Goal: Find specific page/section: Find specific page/section

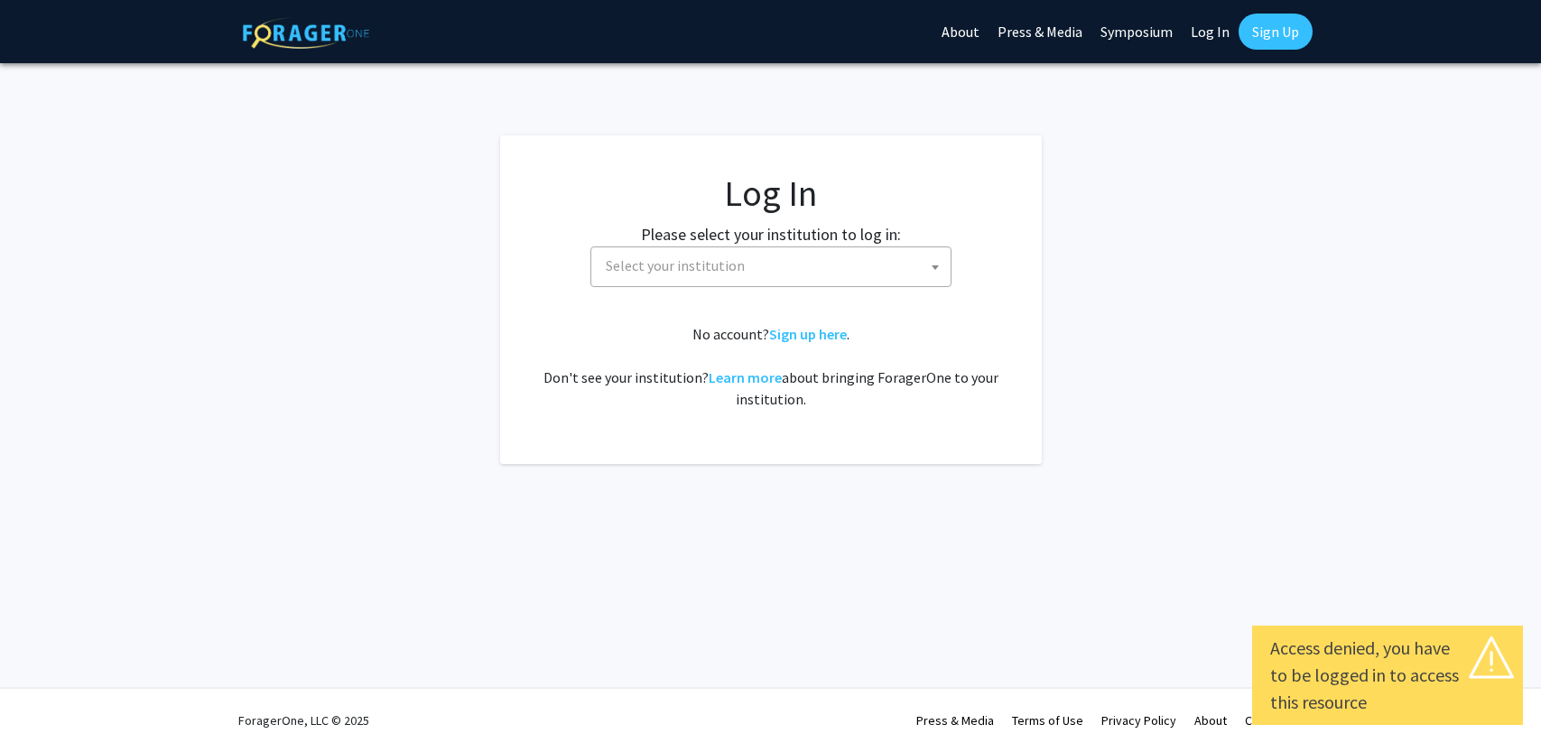
select select
click at [838, 277] on span "Select your institution" at bounding box center [774, 265] width 352 height 37
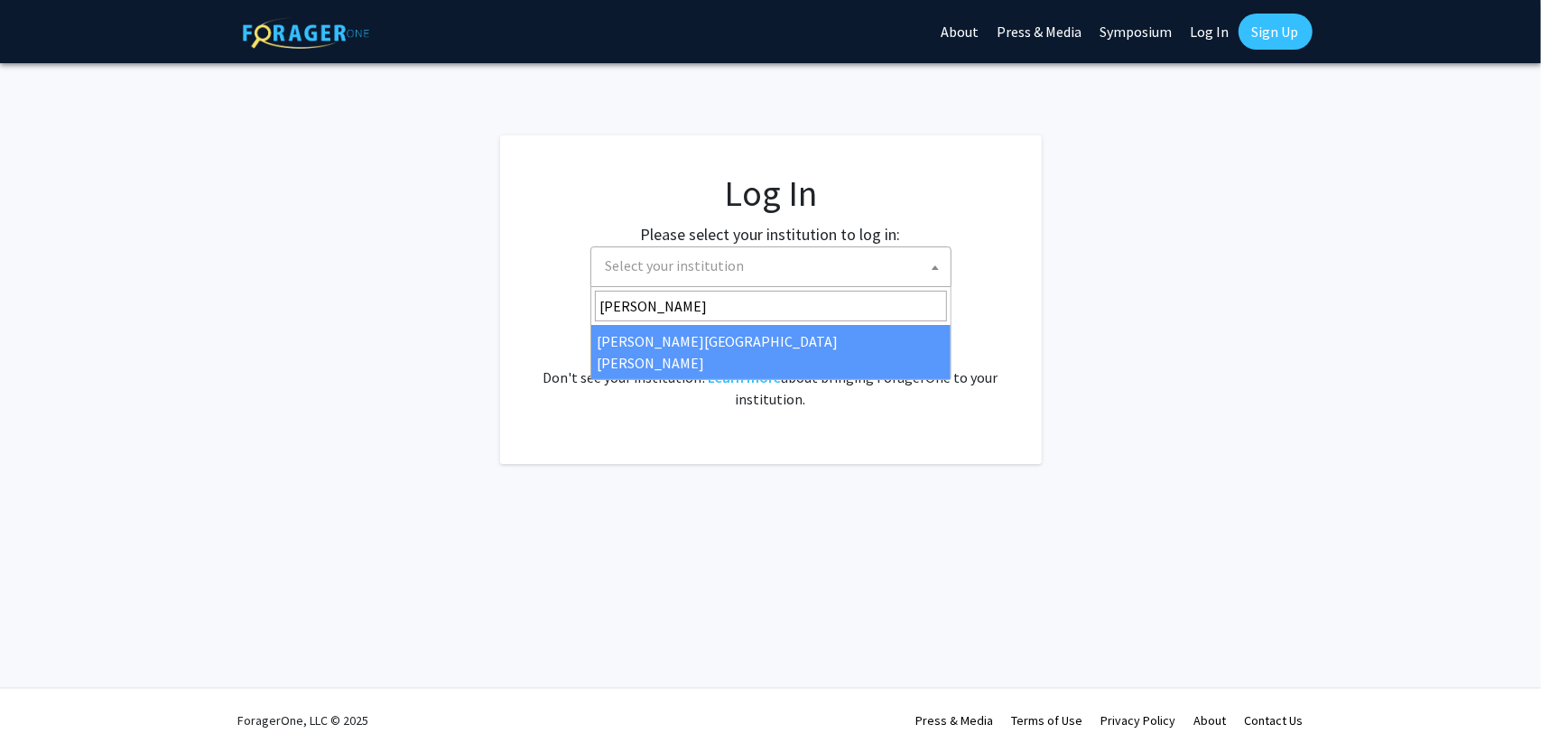
type input "[PERSON_NAME]"
select select "1"
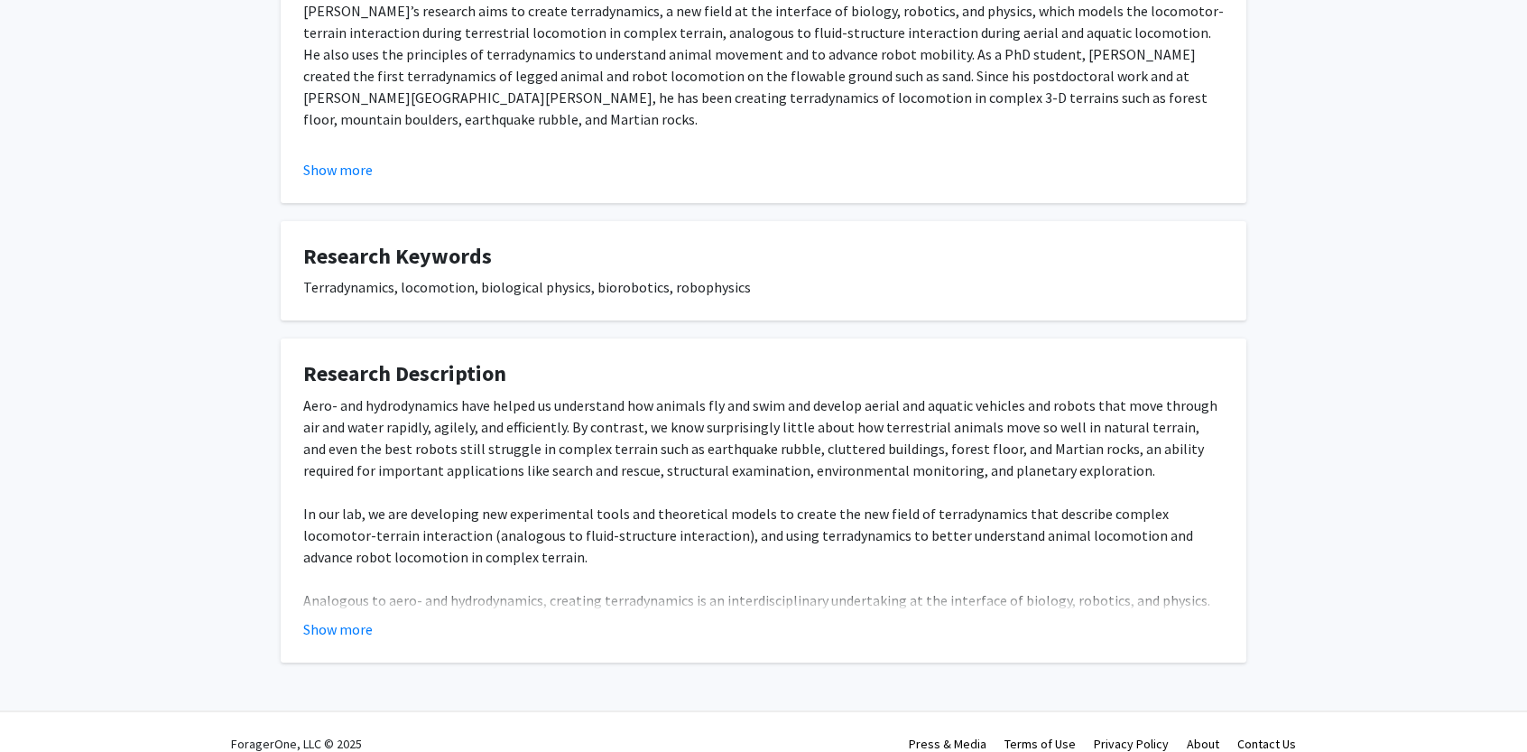
scroll to position [767, 0]
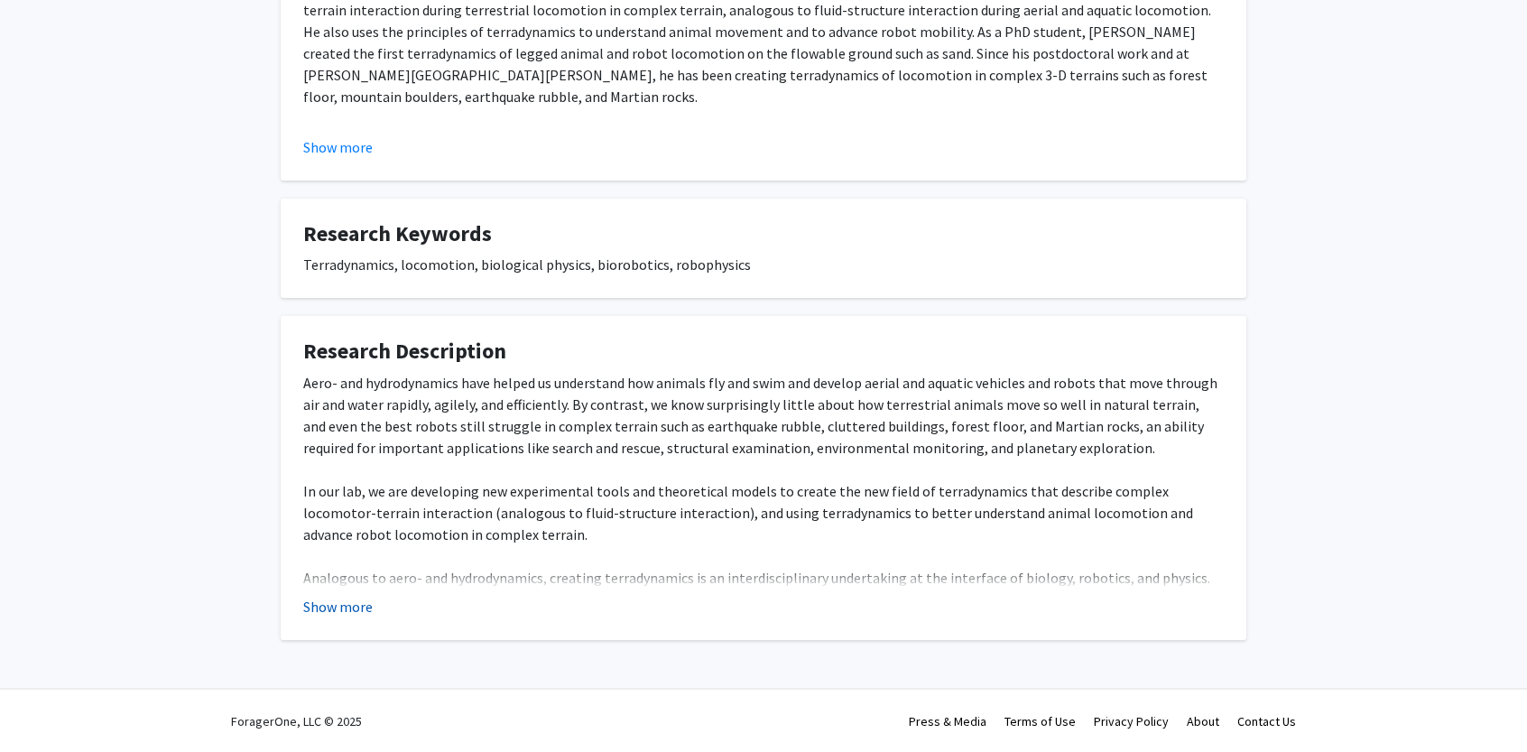
click at [337, 608] on button "Show more" at bounding box center [338, 607] width 70 height 22
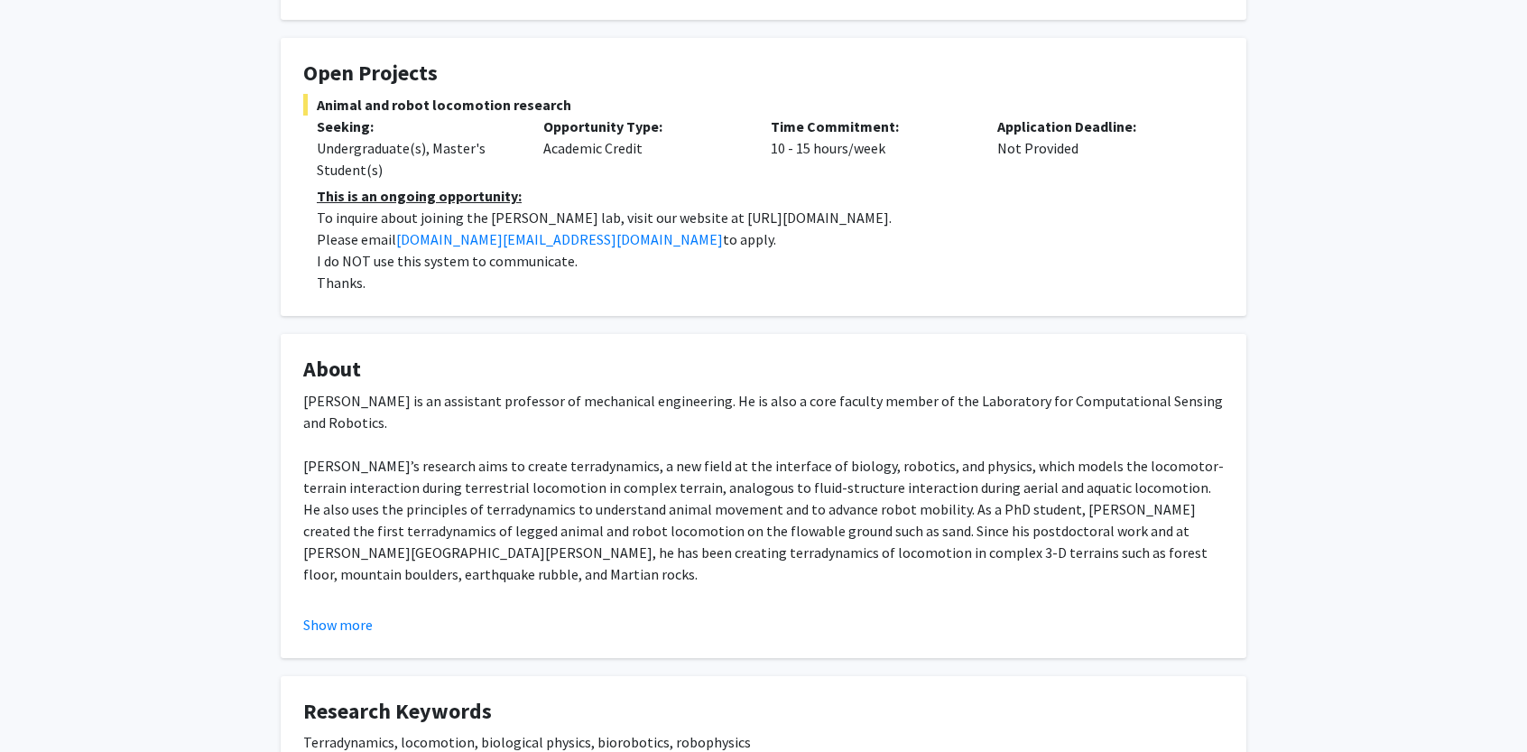
scroll to position [251, 0]
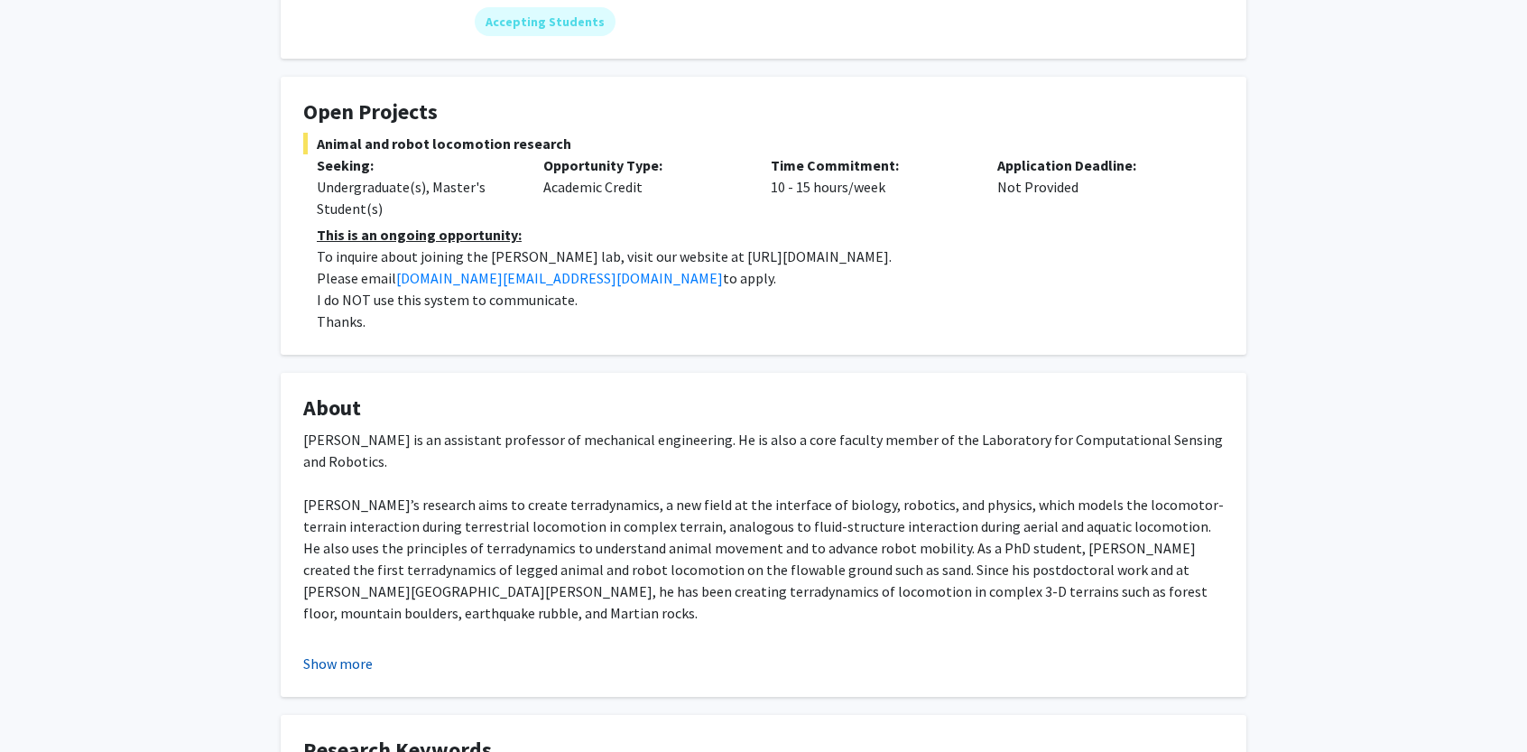
click at [356, 656] on button "Show more" at bounding box center [338, 664] width 70 height 22
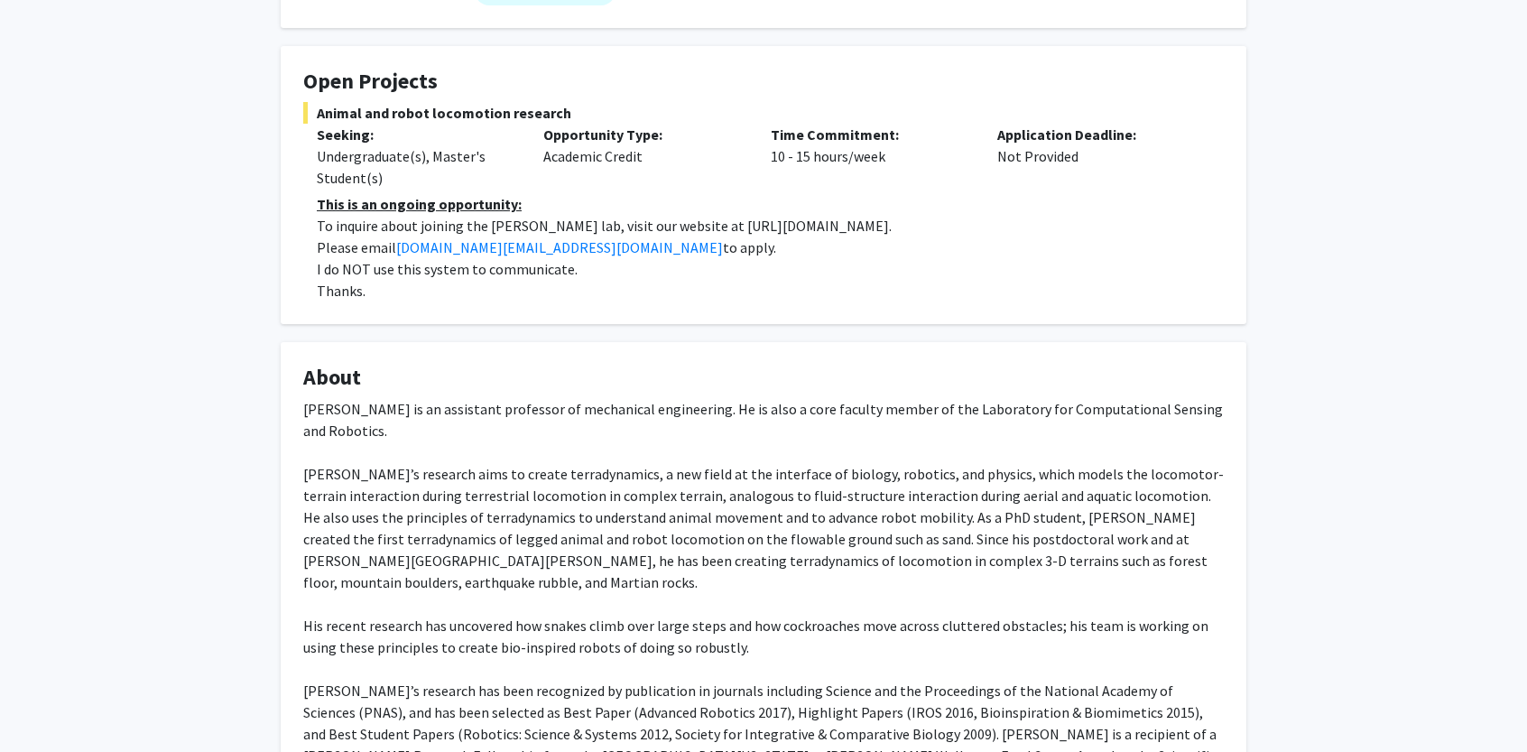
scroll to position [70, 0]
